Goal: Task Accomplishment & Management: Use online tool/utility

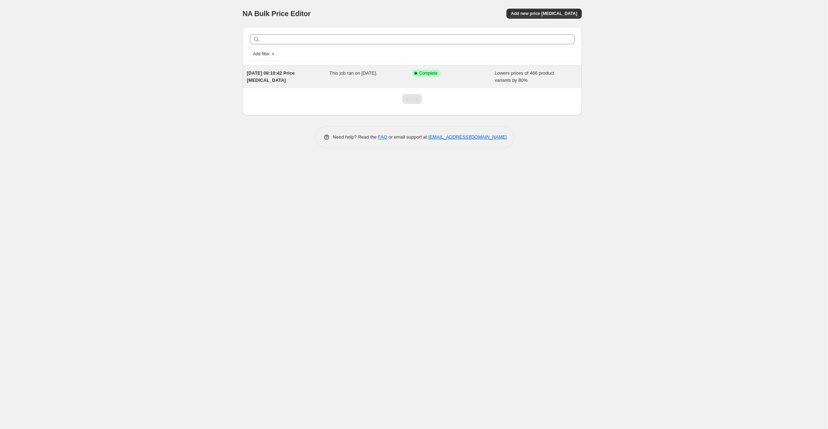
click at [310, 81] on div "[DATE] 08:10:42 Price [MEDICAL_DATA]" at bounding box center [288, 77] width 83 height 14
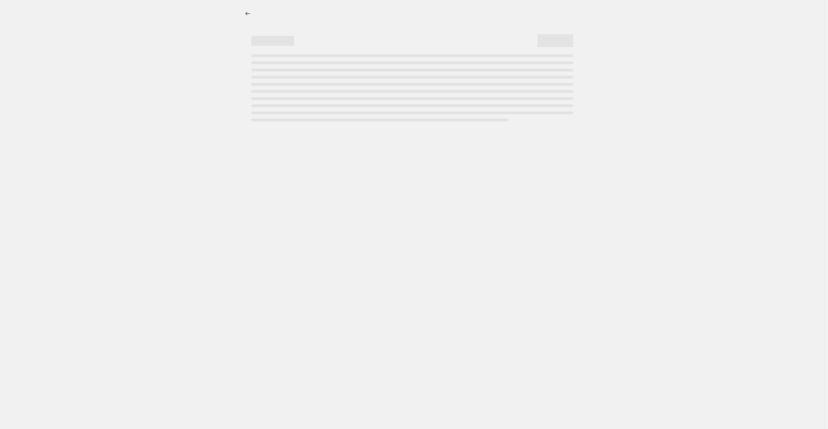
select select "percentage"
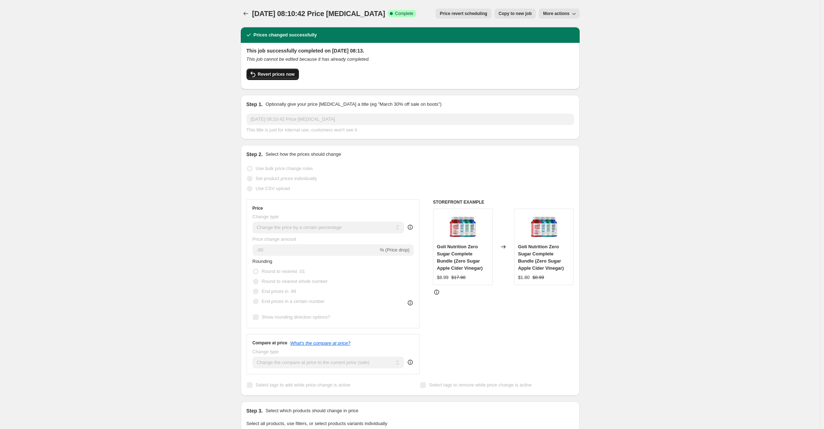
click at [266, 75] on span "Revert prices now" at bounding box center [276, 74] width 37 height 6
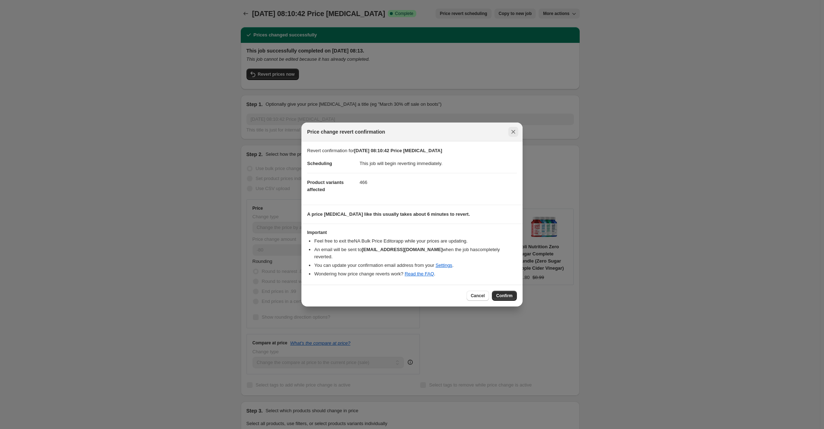
click at [516, 134] on icon "Close" at bounding box center [513, 131] width 7 height 7
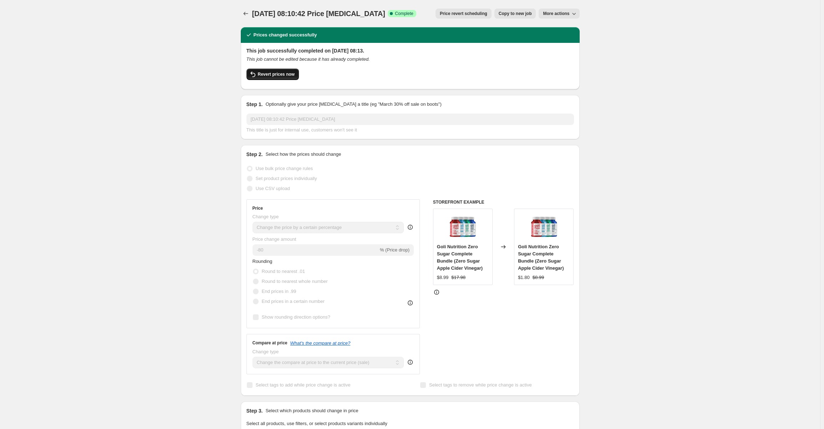
click at [273, 74] on span "Revert prices now" at bounding box center [276, 74] width 37 height 6
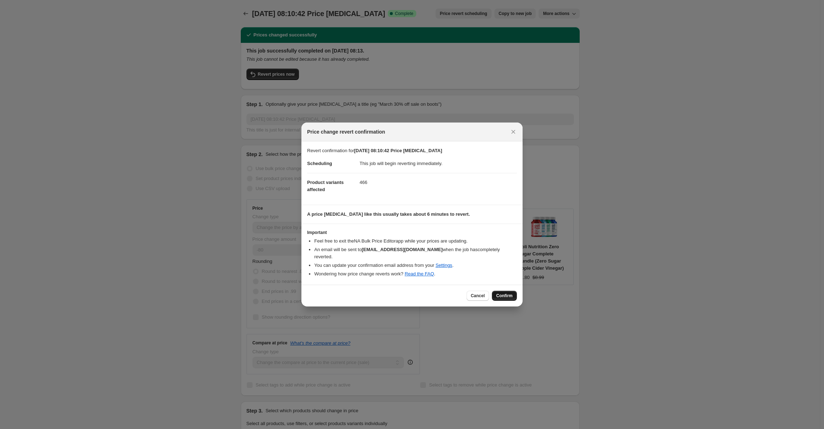
click at [506, 293] on span "Confirm" at bounding box center [504, 296] width 16 height 6
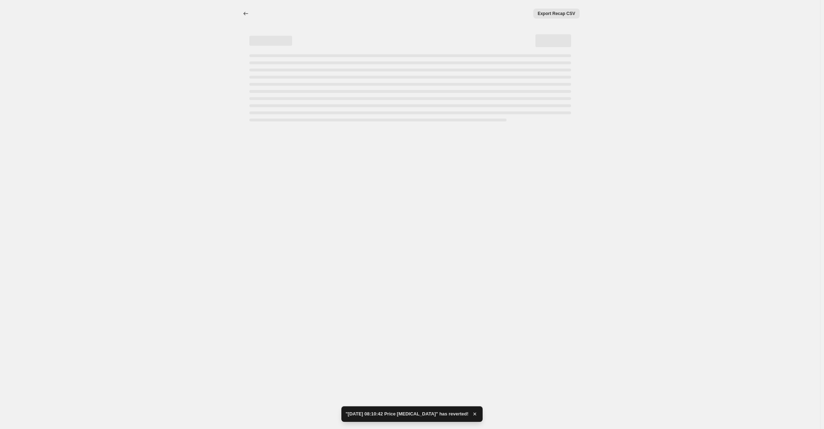
select select "percentage"
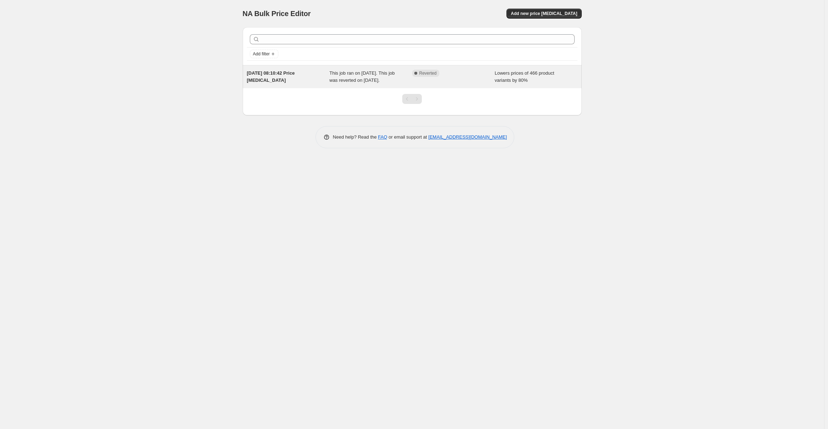
click at [350, 76] on span "This job ran on [DATE]. This job was reverted on [DATE]." at bounding box center [361, 76] width 65 height 12
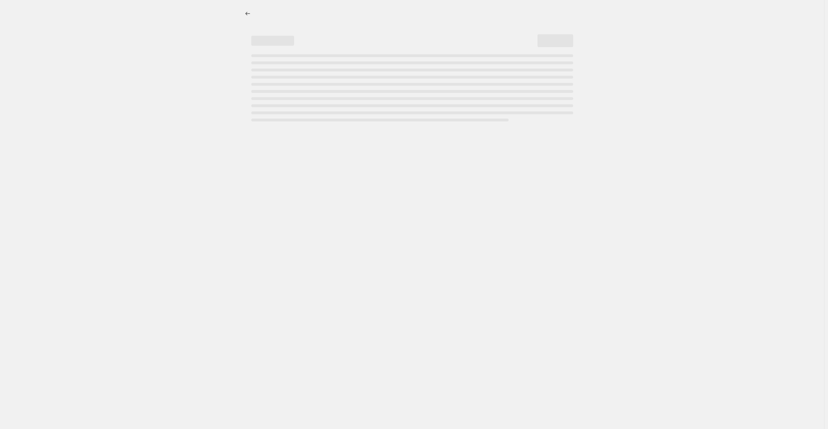
select select "percentage"
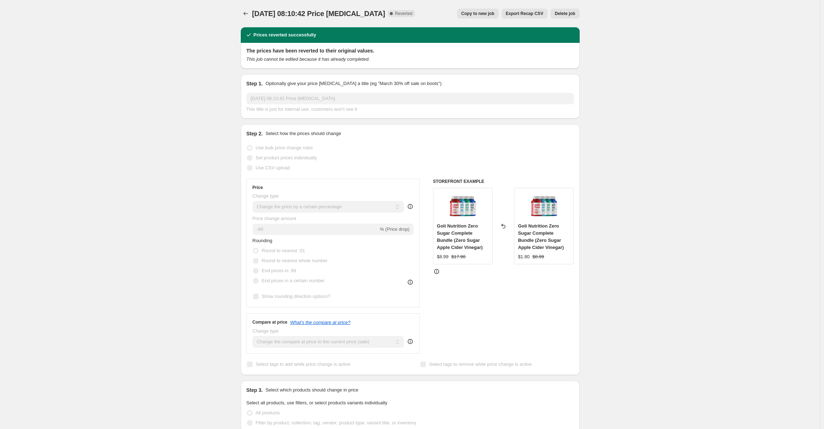
click at [577, 10] on button "Delete job" at bounding box center [565, 14] width 29 height 10
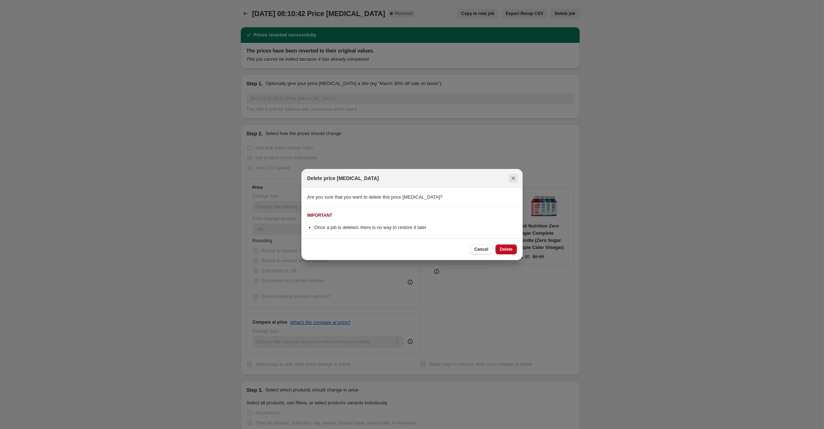
click at [518, 178] on button "Close" at bounding box center [513, 178] width 10 height 10
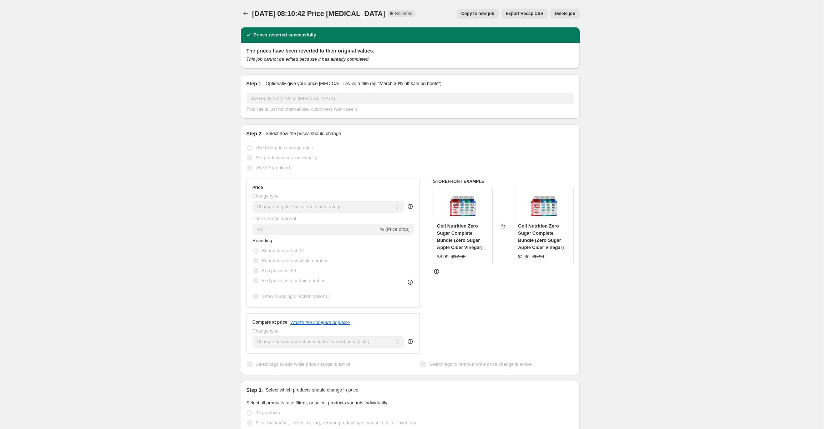
click at [477, 15] on span "Copy to new job" at bounding box center [477, 14] width 33 height 6
select select "percentage"
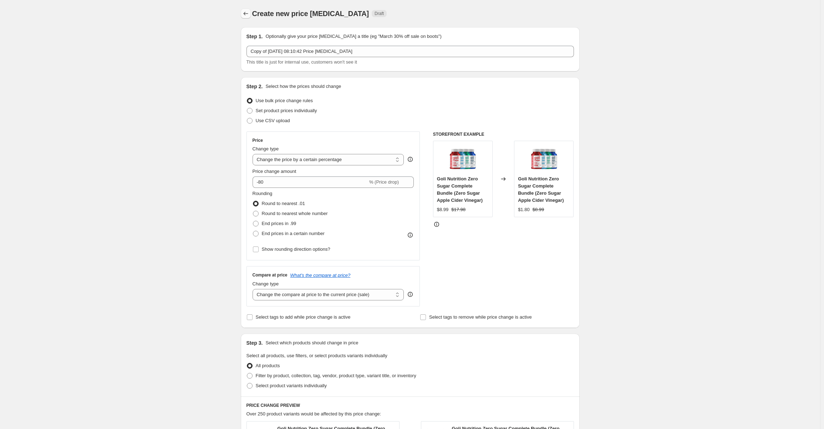
click at [249, 15] on icon "Price change jobs" at bounding box center [245, 13] width 7 height 7
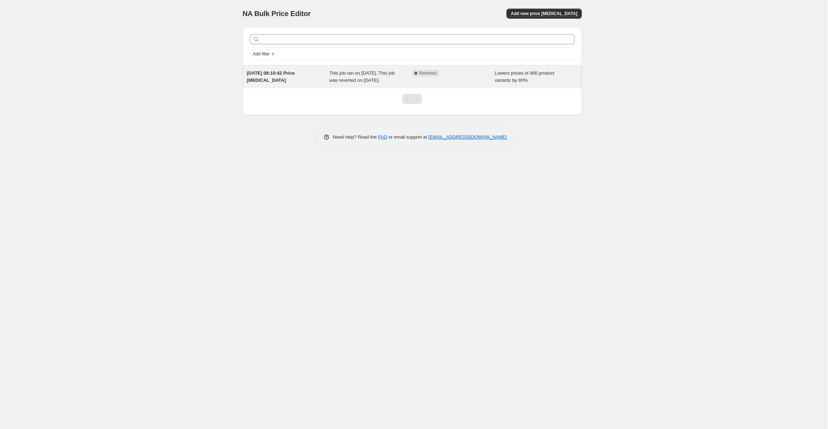
click at [429, 74] on span "Reverted" at bounding box center [427, 73] width 17 height 6
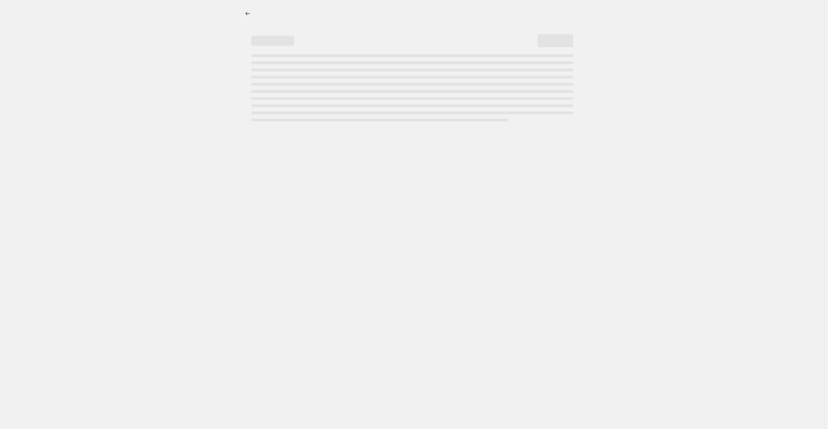
select select "percentage"
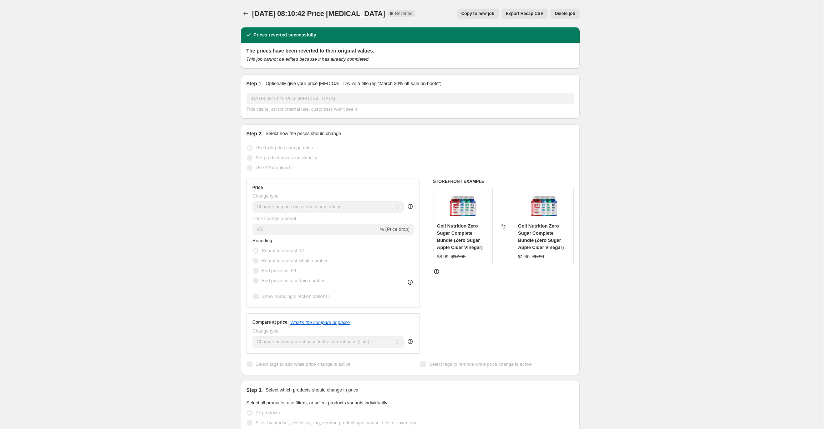
click at [564, 14] on span "Delete job" at bounding box center [565, 14] width 20 height 6
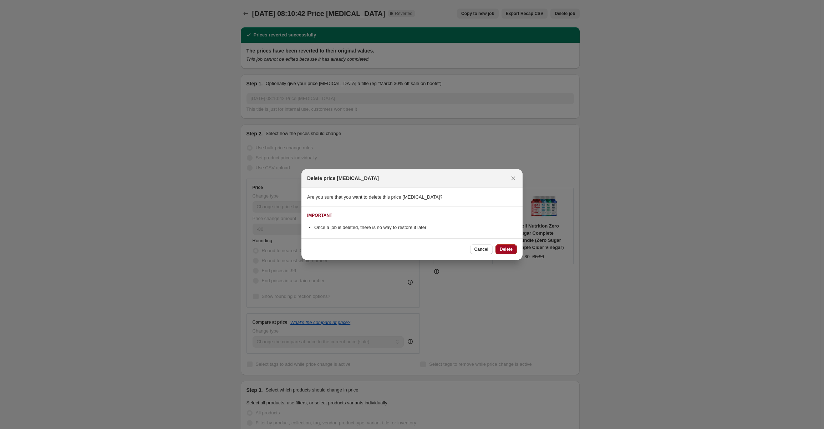
click at [506, 248] on span "Delete" at bounding box center [506, 249] width 13 height 6
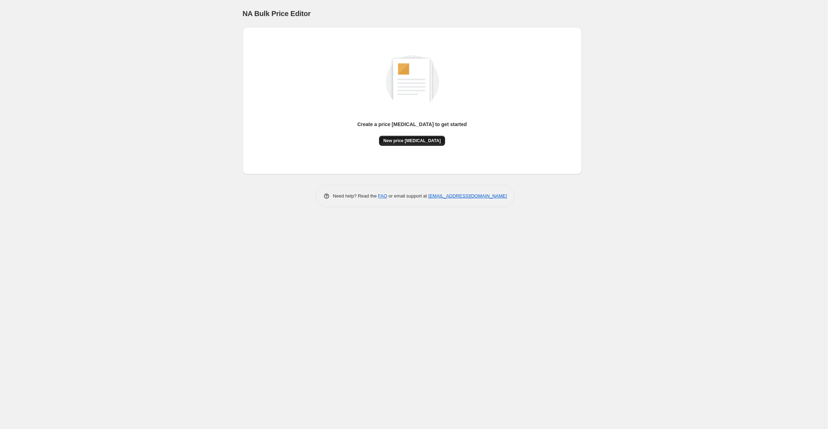
click at [404, 142] on span "New price [MEDICAL_DATA]" at bounding box center [411, 141] width 57 height 6
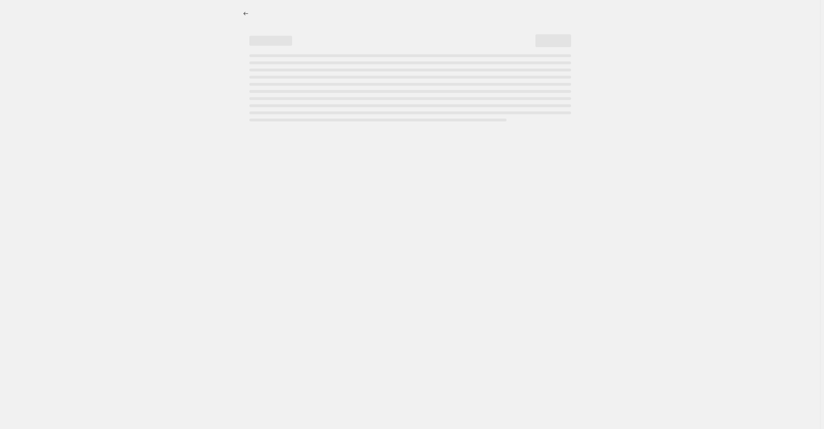
select select "percentage"
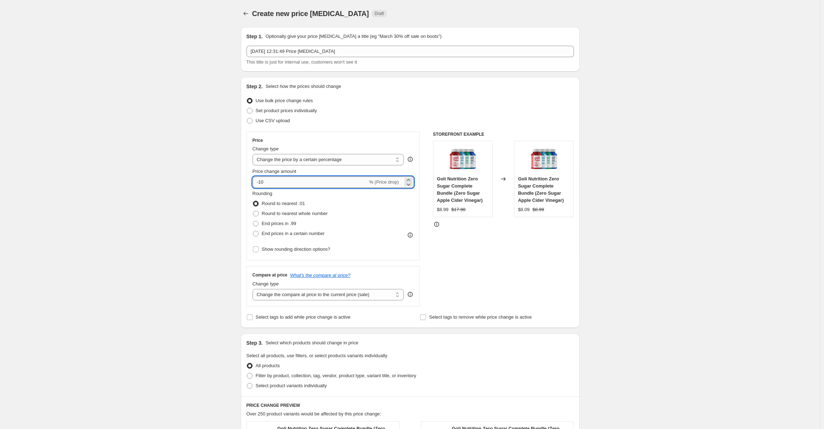
click at [278, 185] on input "-10" at bounding box center [310, 181] width 115 height 11
type input "-1"
type input "-80"
click at [760, 189] on div "Create new price [MEDICAL_DATA]. This page is ready Create new price [MEDICAL_D…" at bounding box center [410, 362] width 820 height 725
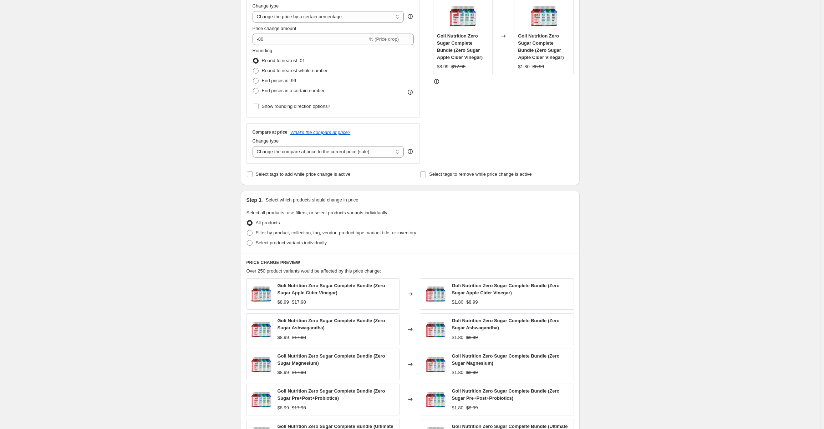
scroll to position [294, 0]
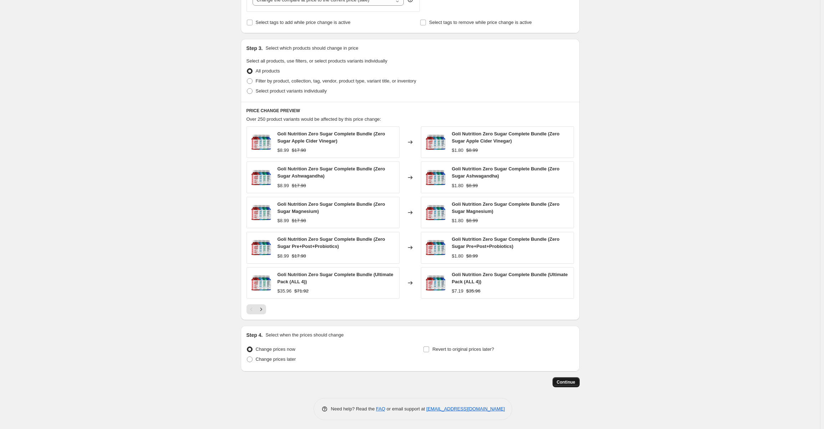
click at [566, 380] on span "Continue" at bounding box center [566, 382] width 19 height 6
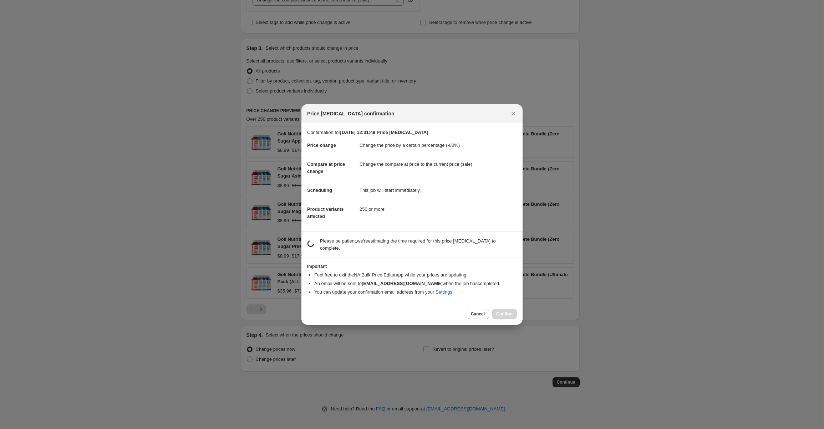
scroll to position [0, 0]
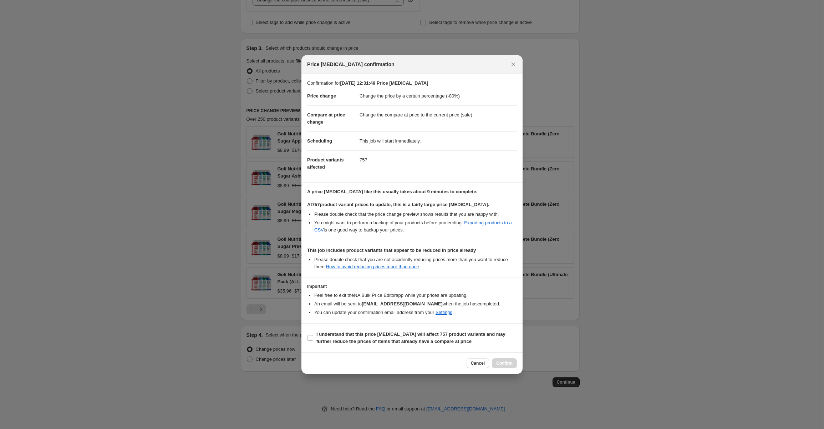
click at [307, 339] on section "I understand that this price [MEDICAL_DATA] will affect 757 product variants an…" at bounding box center [412, 337] width 221 height 29
click at [313, 336] on input "I understand that this price [MEDICAL_DATA] will affect 757 product variants an…" at bounding box center [311, 338] width 6 height 6
checkbox input "true"
click at [507, 359] on button "Confirm" at bounding box center [504, 363] width 25 height 10
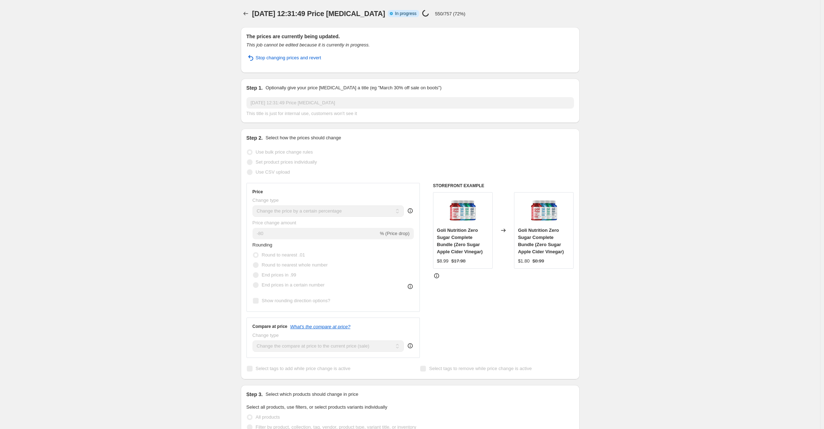
click at [682, 158] on div "[DATE] 12:31:49 Price [MEDICAL_DATA]. This page is ready [DATE] 12:31:49 Price …" at bounding box center [410, 380] width 820 height 760
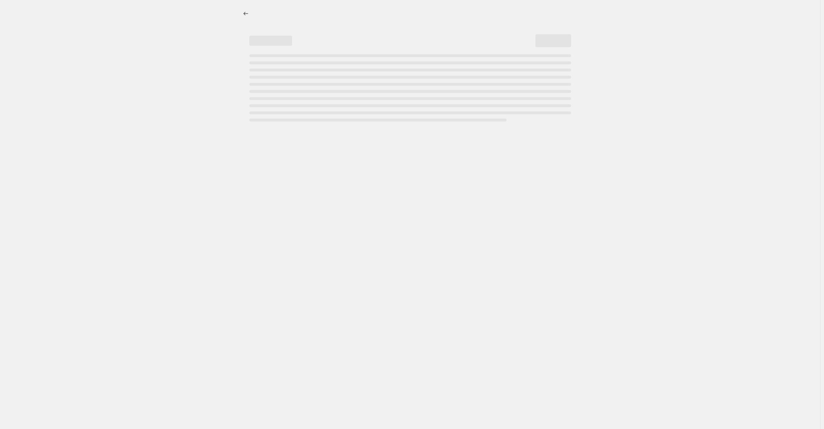
select select "percentage"
